Goal: Transaction & Acquisition: Obtain resource

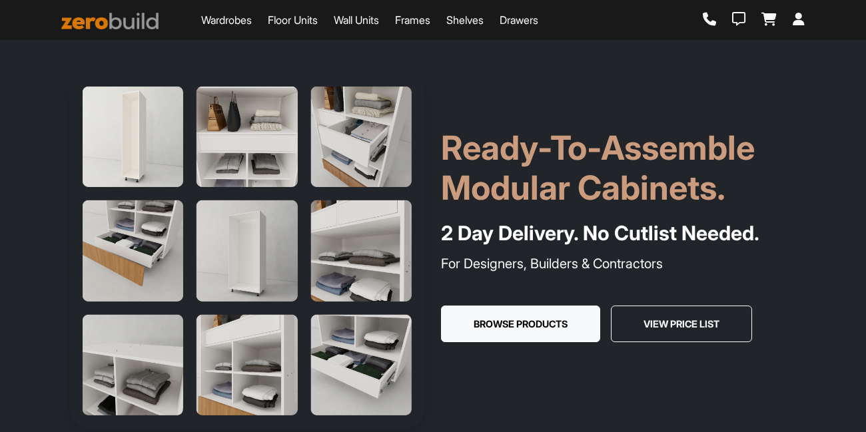
click at [230, 25] on link "Wardrobes" at bounding box center [226, 20] width 51 height 16
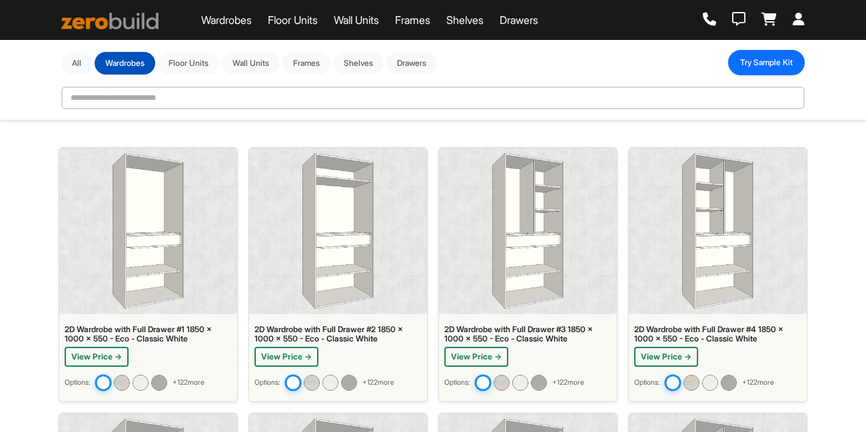
click at [761, 69] on button "Try Sample Kit" at bounding box center [766, 62] width 77 height 25
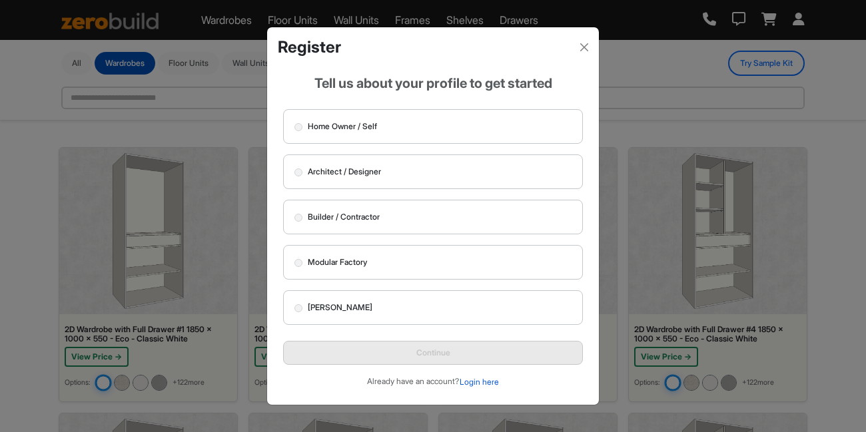
click at [495, 380] on button "Login here" at bounding box center [479, 382] width 41 height 13
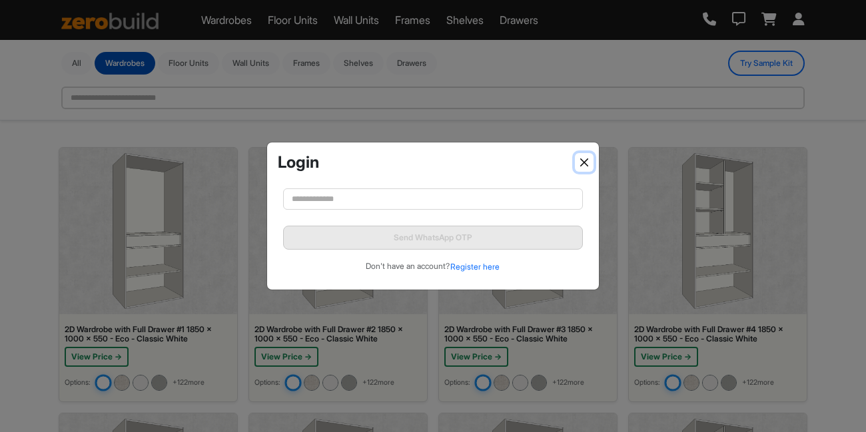
click at [581, 168] on button "Close" at bounding box center [584, 162] width 19 height 19
